Goal: Use online tool/utility: Utilize a website feature to perform a specific function

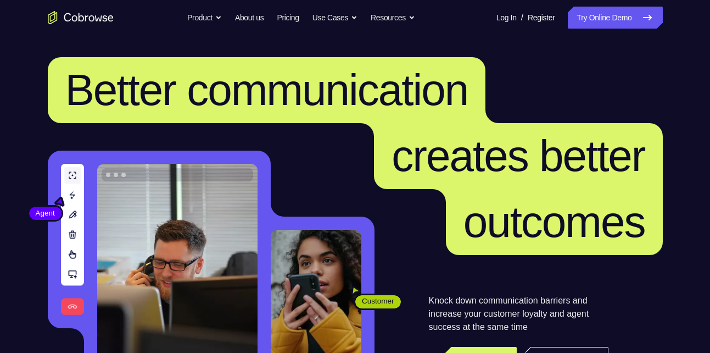
click at [579, 11] on link "Try Online Demo" at bounding box center [615, 18] width 94 height 22
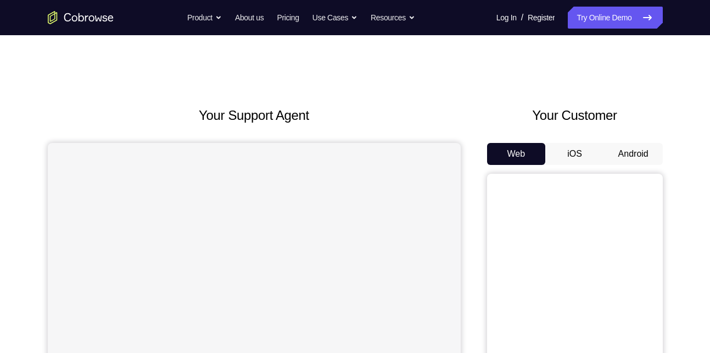
click at [634, 150] on button "Android" at bounding box center [633, 154] width 59 height 22
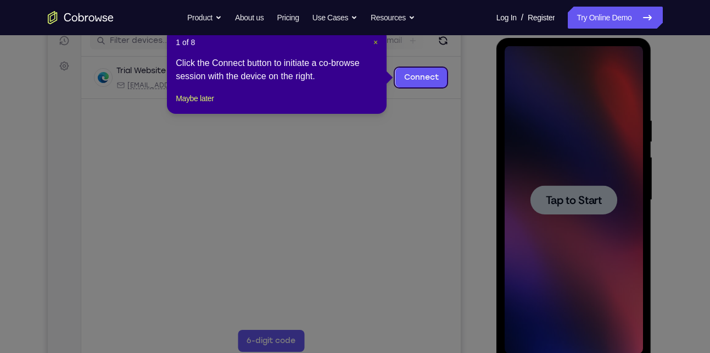
click at [373, 42] on span "×" at bounding box center [375, 42] width 4 height 9
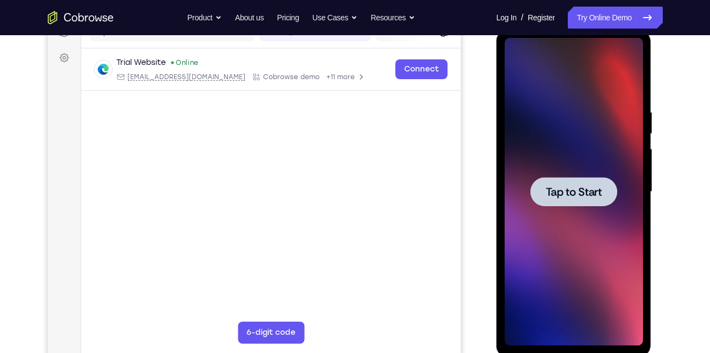
scroll to position [154, 0]
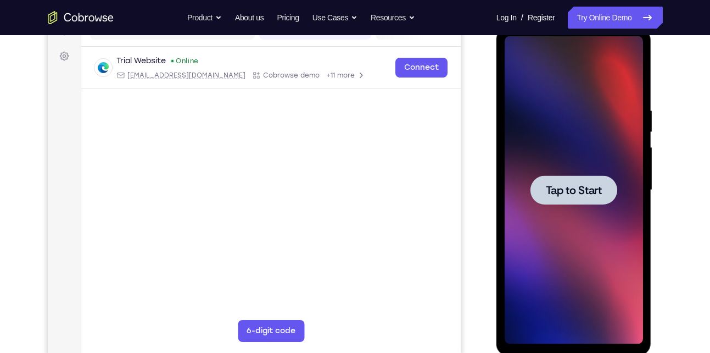
click at [555, 189] on span "Tap to Start" at bounding box center [574, 190] width 56 height 11
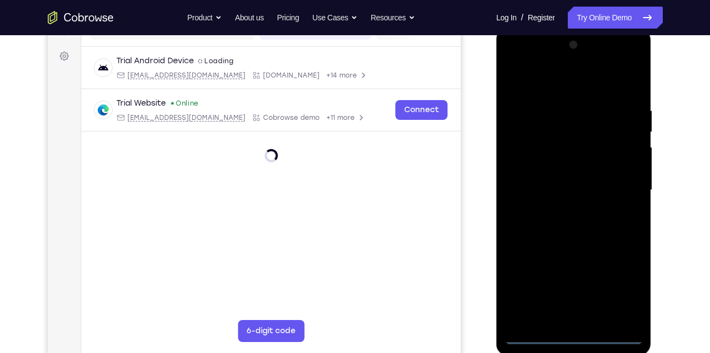
click at [577, 336] on div at bounding box center [574, 190] width 138 height 308
click at [626, 287] on div at bounding box center [574, 190] width 138 height 308
click at [559, 88] on div at bounding box center [574, 190] width 138 height 308
click at [615, 184] on div at bounding box center [574, 190] width 138 height 308
click at [559, 213] on div at bounding box center [574, 190] width 138 height 308
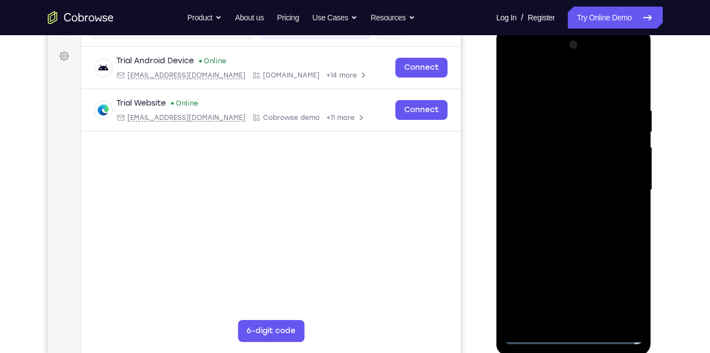
click at [560, 244] on div at bounding box center [574, 190] width 138 height 308
click at [554, 134] on div at bounding box center [574, 190] width 138 height 308
click at [558, 207] on div at bounding box center [574, 190] width 138 height 308
click at [582, 185] on div at bounding box center [574, 190] width 138 height 308
